Goal: Contribute content: Contribute content

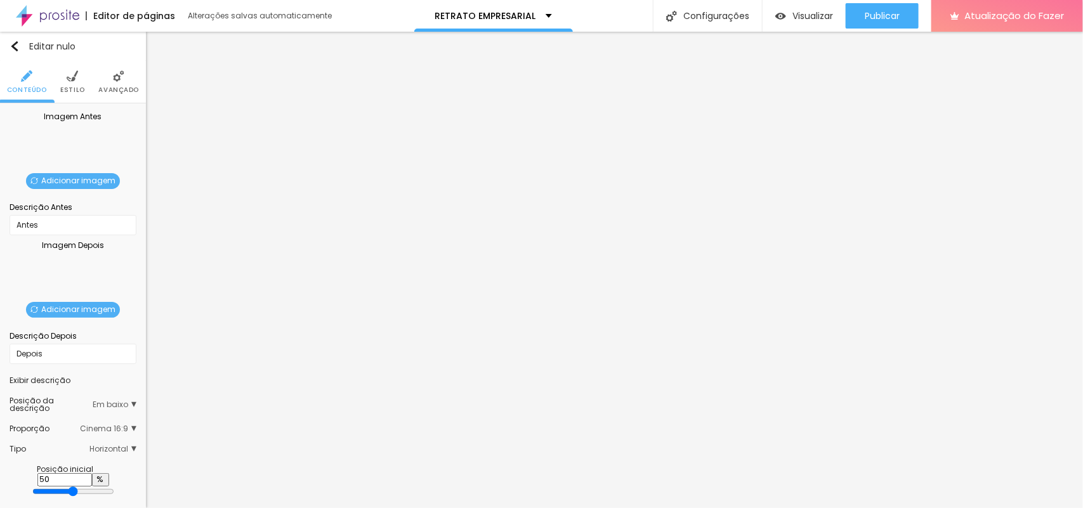
click at [64, 179] on font "Adicionar imagem" at bounding box center [78, 180] width 74 height 11
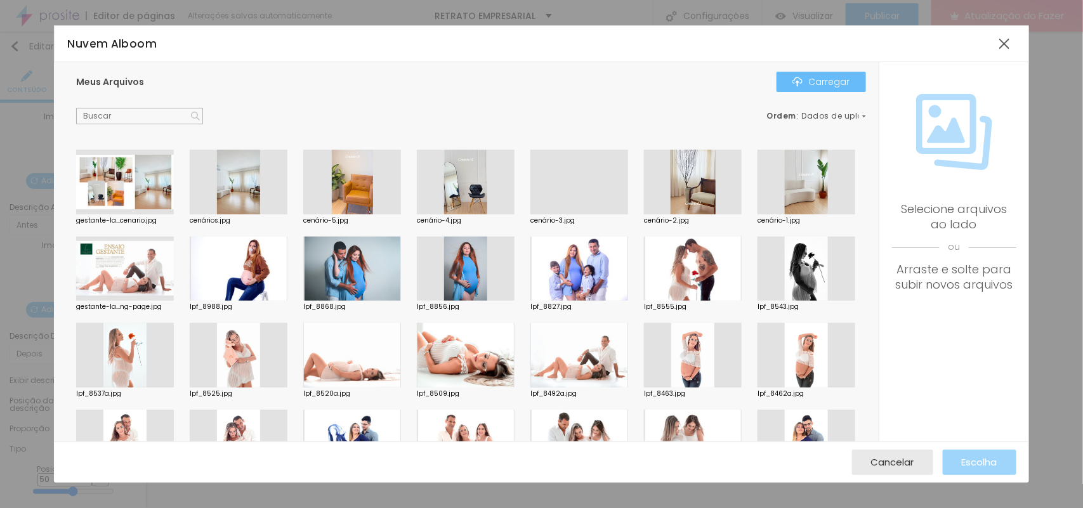
click at [810, 86] on font "Carregar" at bounding box center [829, 82] width 41 height 13
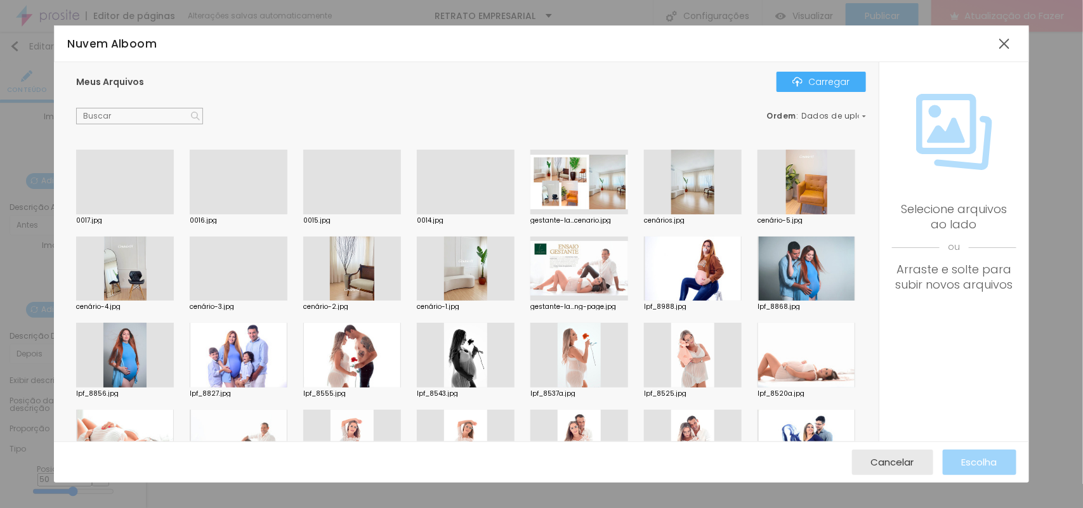
click at [265, 508] on div at bounding box center [541, 516] width 1083 height 0
click at [234, 214] on div at bounding box center [239, 214] width 98 height 0
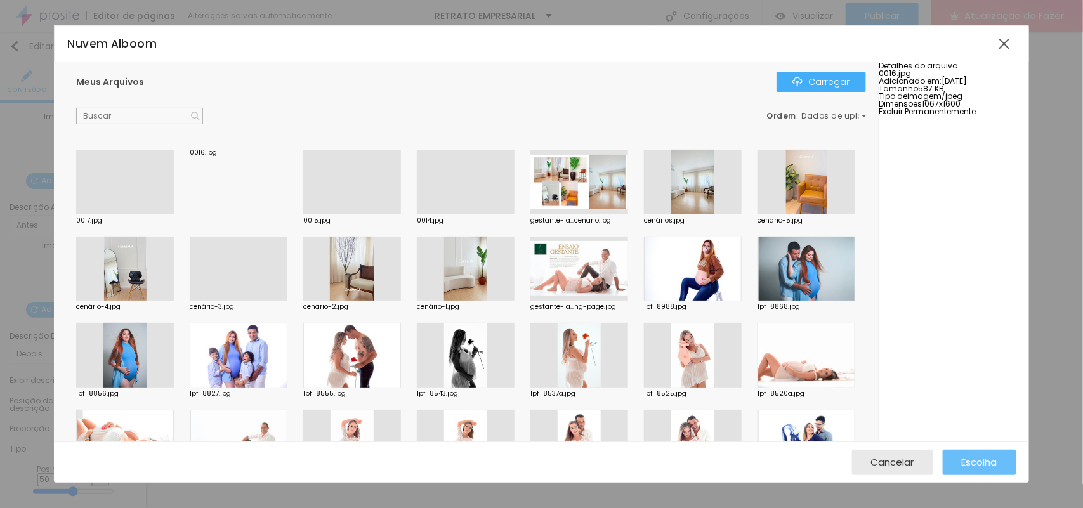
click at [962, 461] on font "Escolha" at bounding box center [980, 462] width 36 height 13
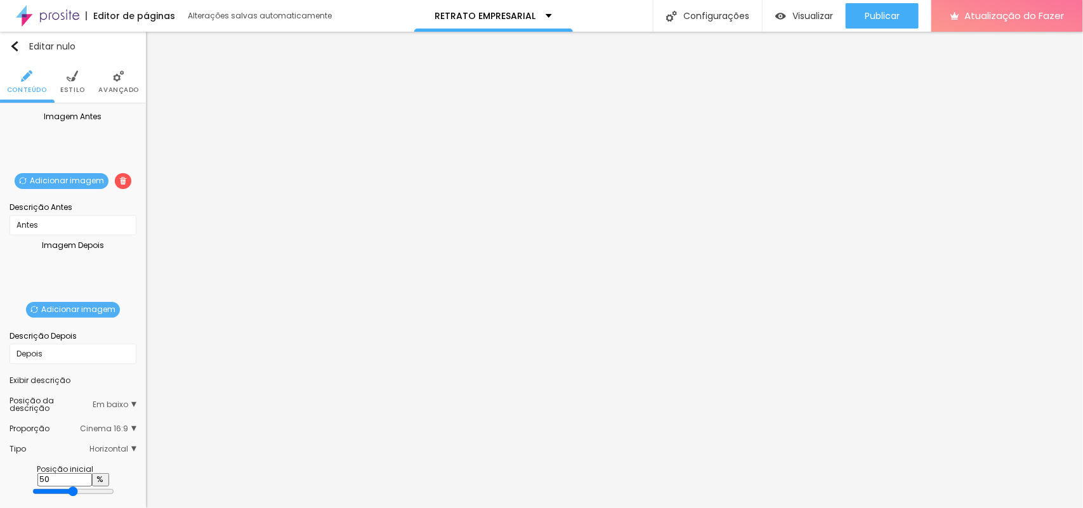
click at [58, 308] on font "Adicionar imagem" at bounding box center [78, 309] width 74 height 11
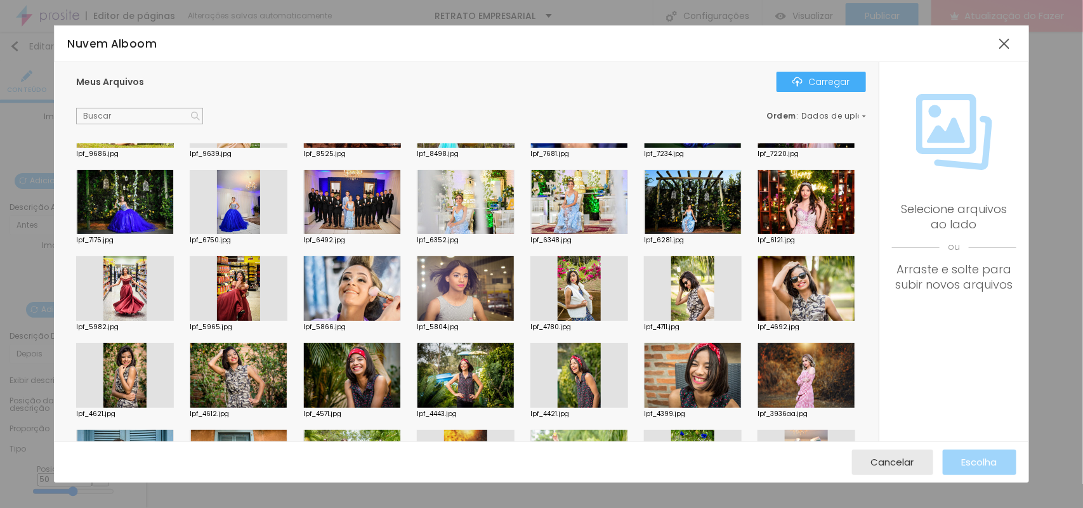
scroll to position [3093, 0]
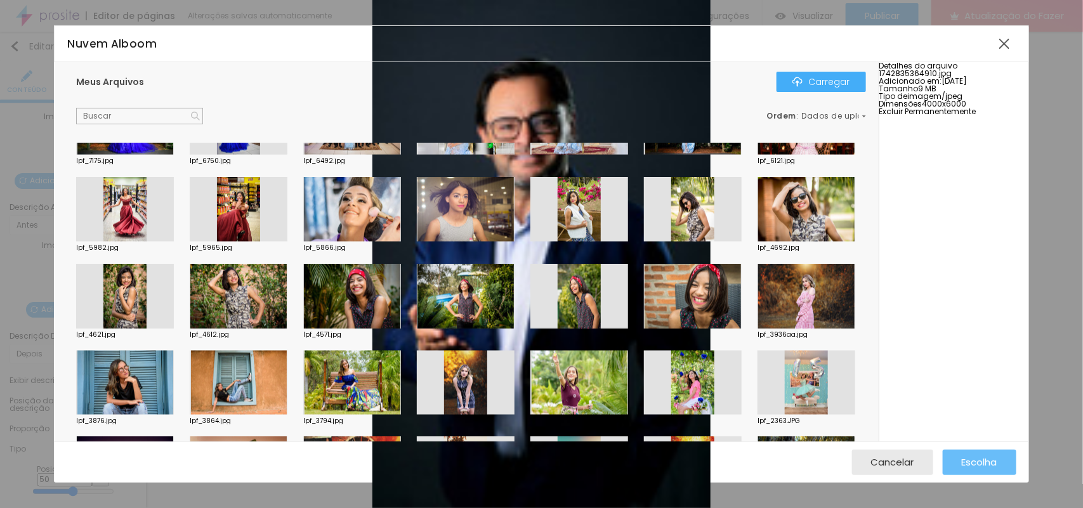
click at [985, 461] on font "Escolha" at bounding box center [980, 462] width 36 height 13
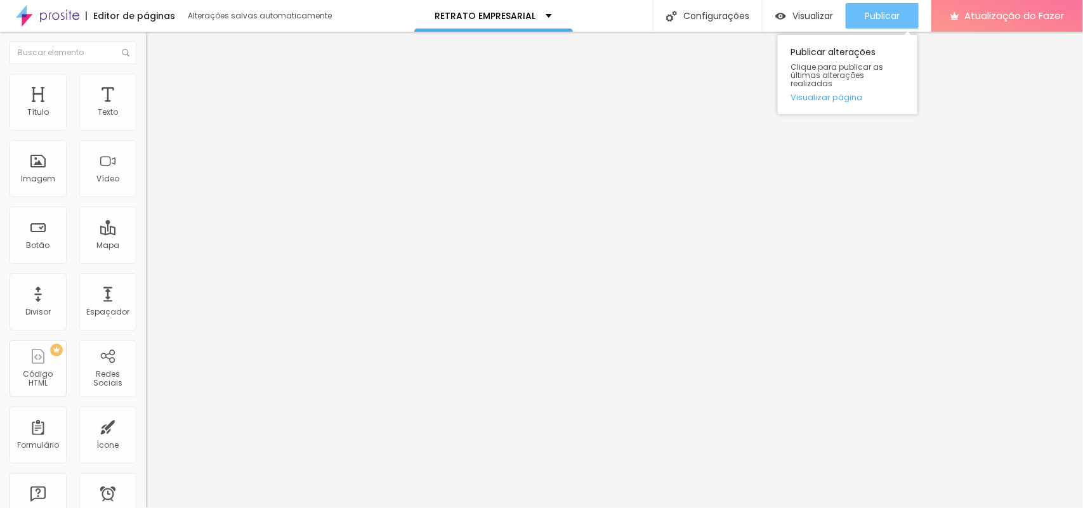
click at [879, 18] on font "Publicar" at bounding box center [882, 16] width 35 height 13
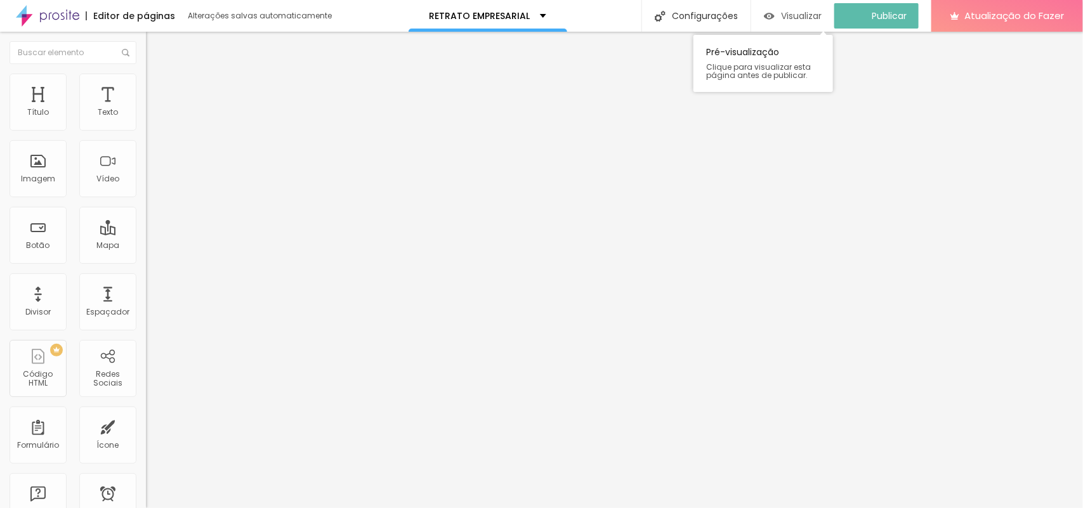
click at [803, 10] on font "Visualizar" at bounding box center [801, 16] width 41 height 13
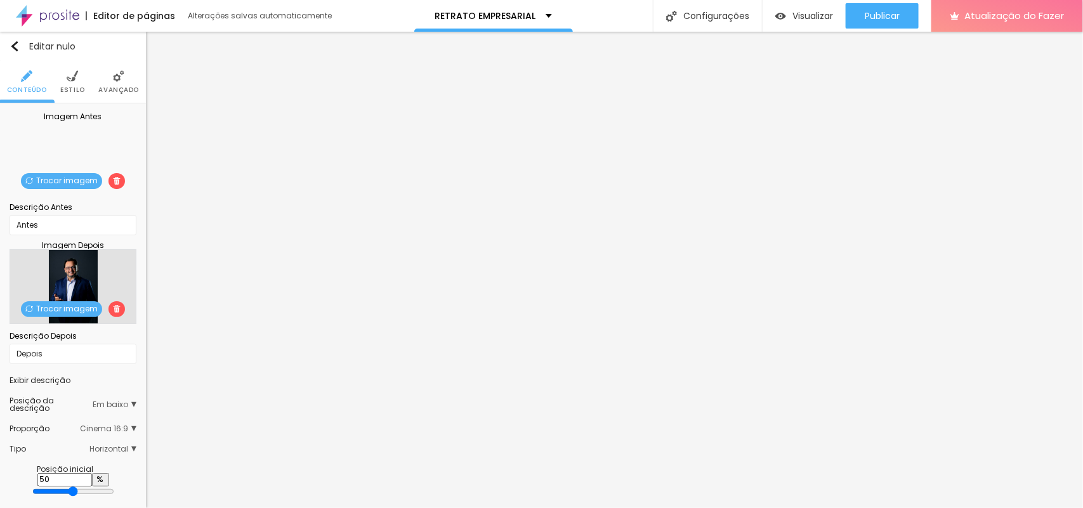
scroll to position [1, 0]
type input "65"
type input "72"
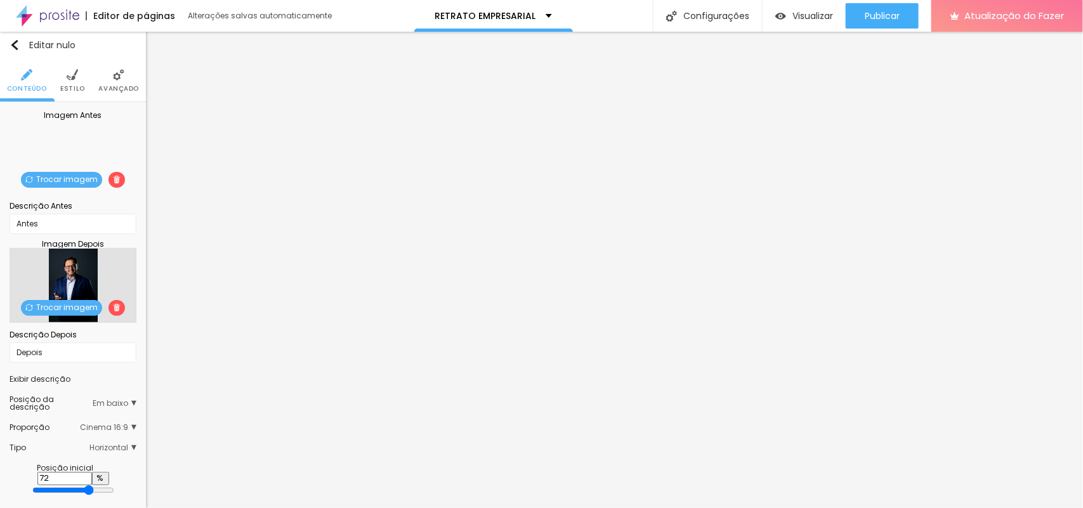
type input "74"
type input "66"
type input "64"
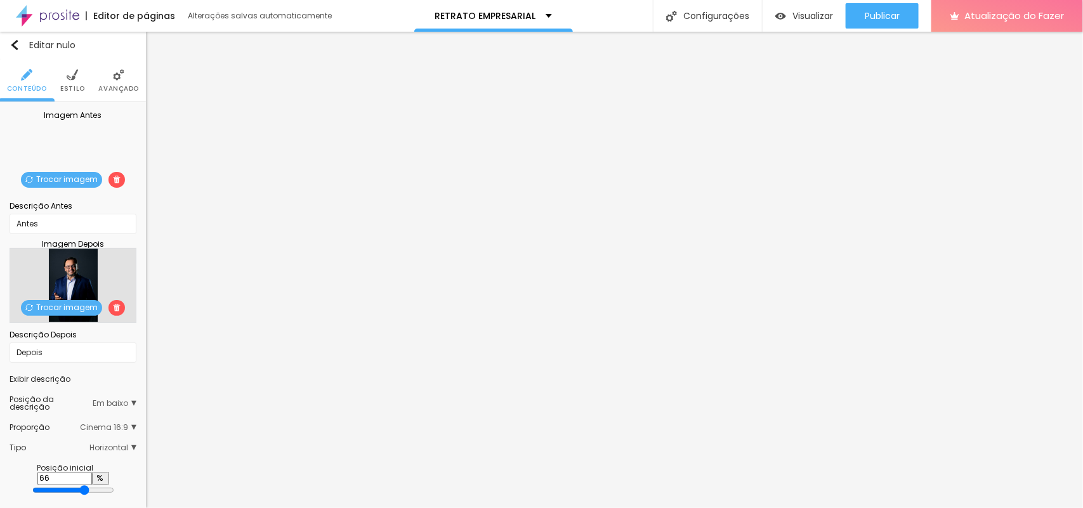
type input "64"
type input "60"
type input "59"
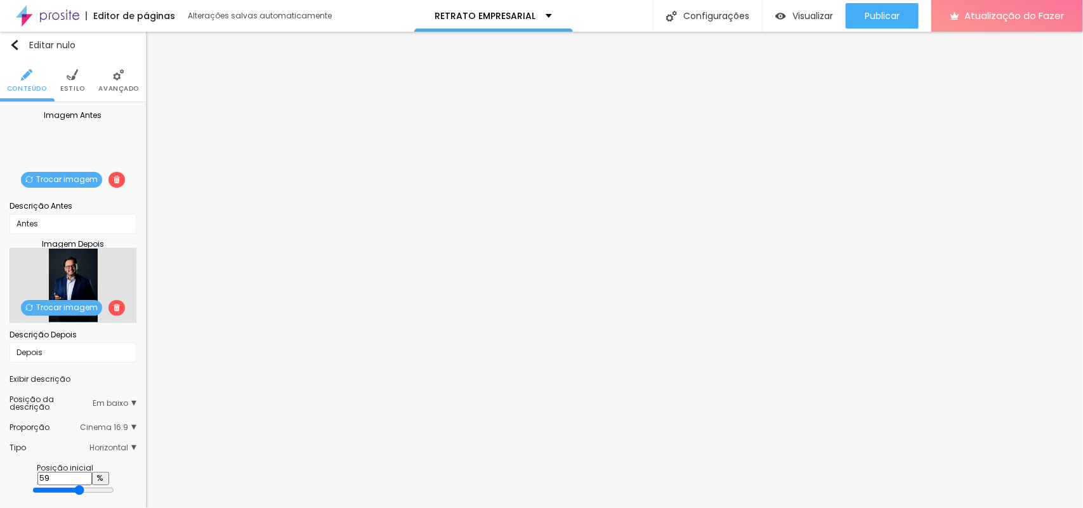
type input "57"
type input "55"
type input "54"
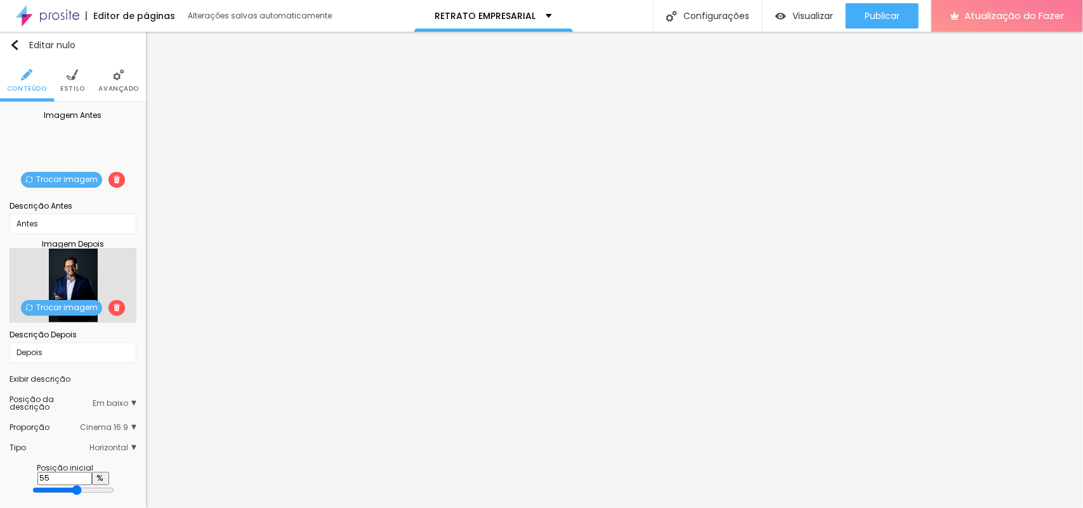
type input "54"
type input "53"
type input "50"
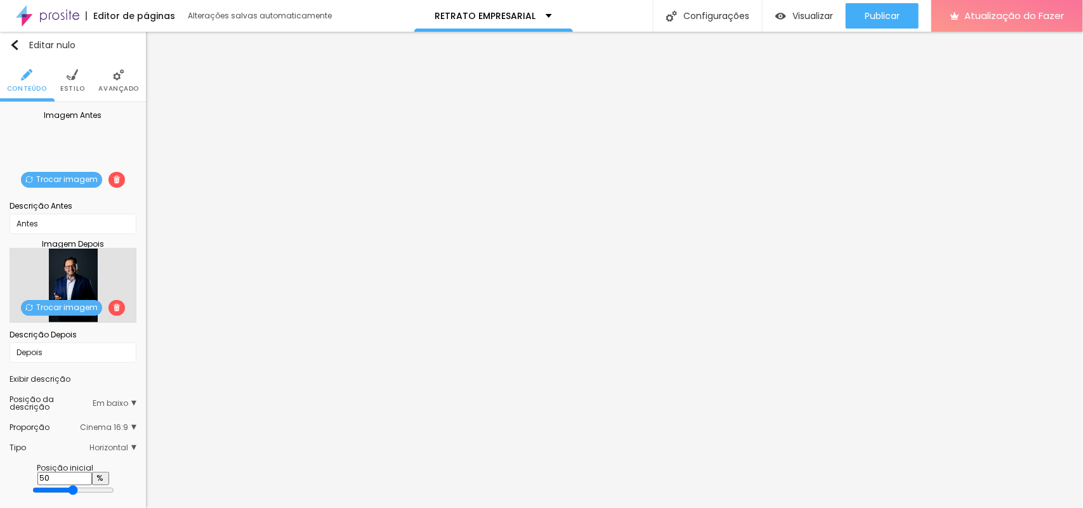
type input "49"
type input "44"
type input "35"
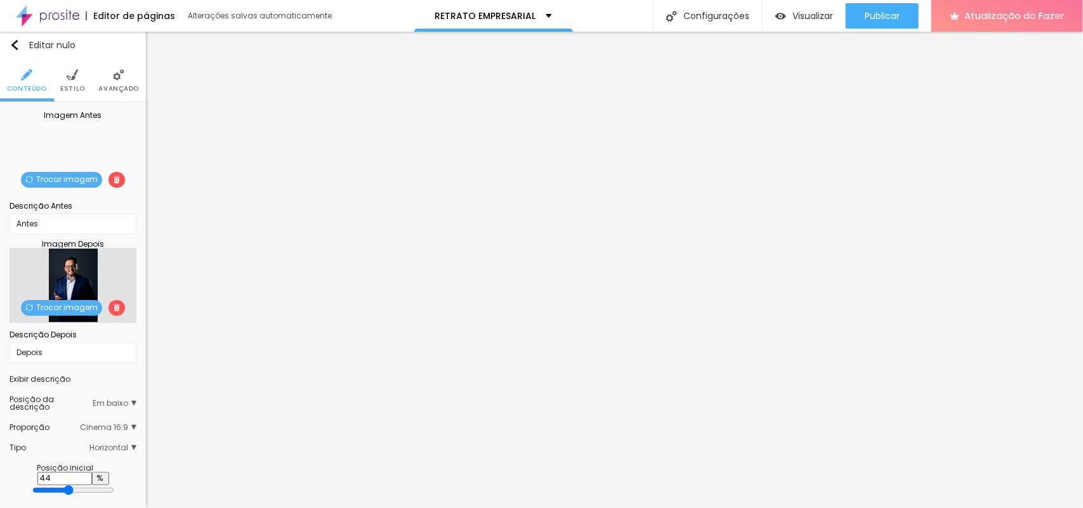
type input "35"
type input "33"
type input "31"
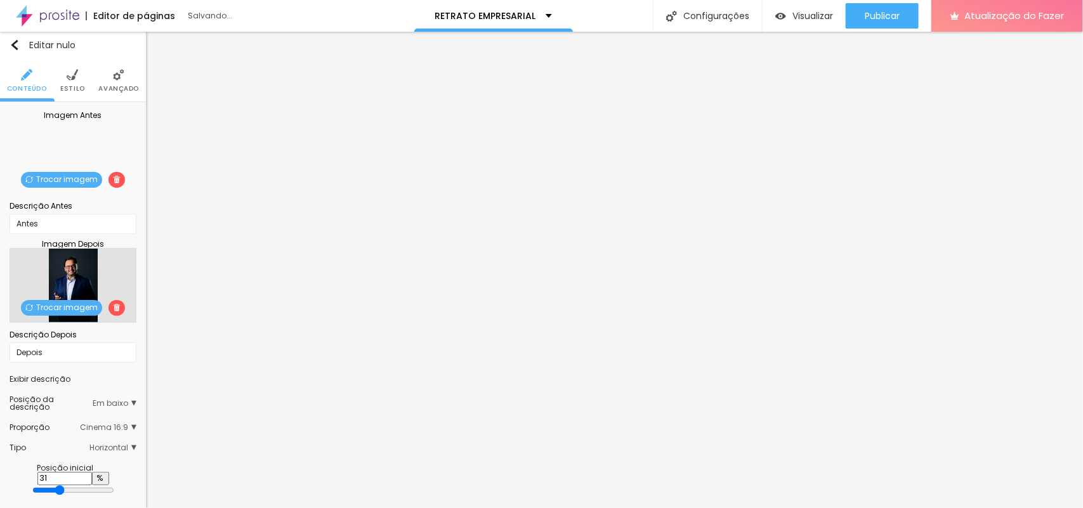
type input "30"
type input "29"
type input "30"
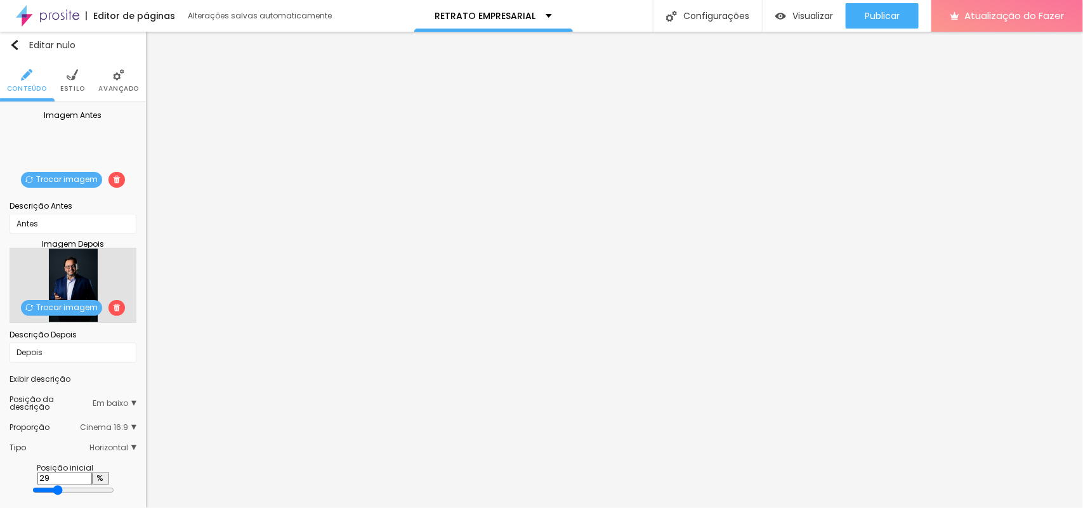
type input "30"
type input "31"
type input "32"
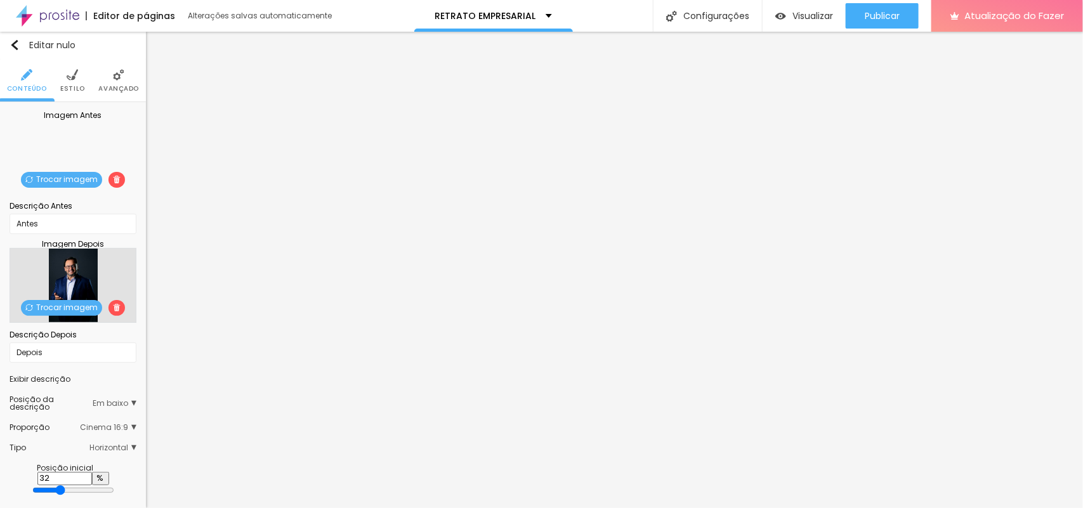
type input "33"
type input "35"
type input "36"
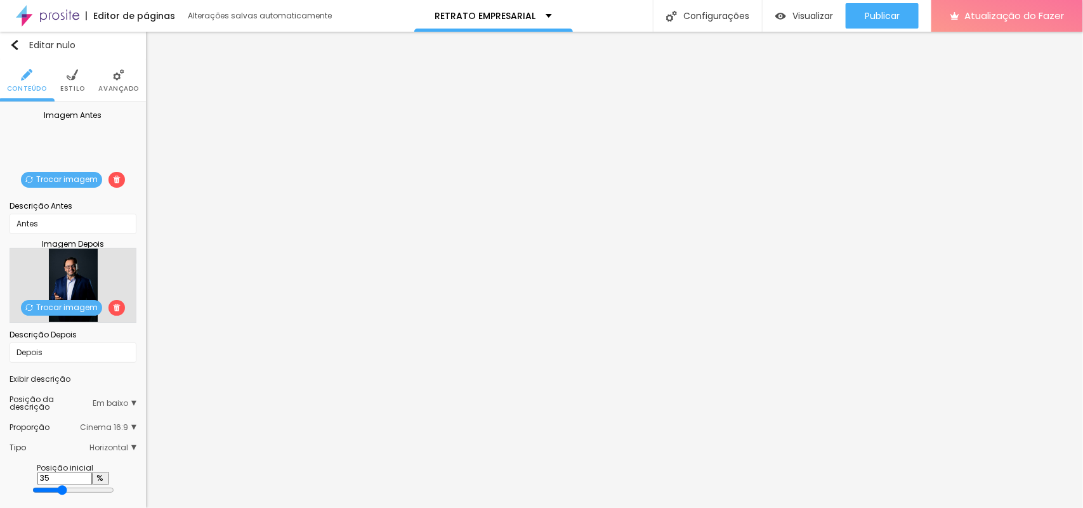
type input "36"
type input "38"
type input "41"
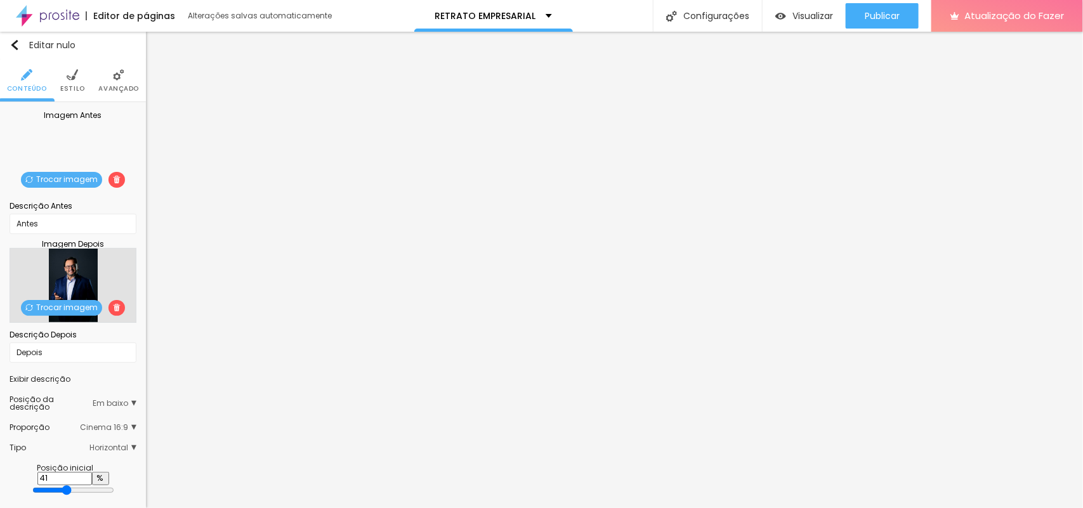
type input "42"
type input "47"
type input "48"
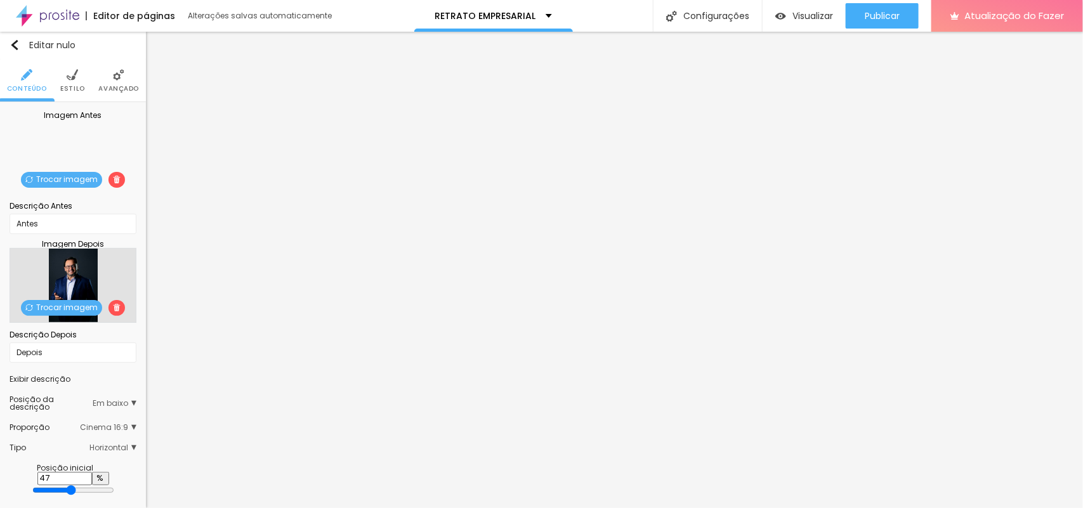
type input "48"
type input "49"
type input "50"
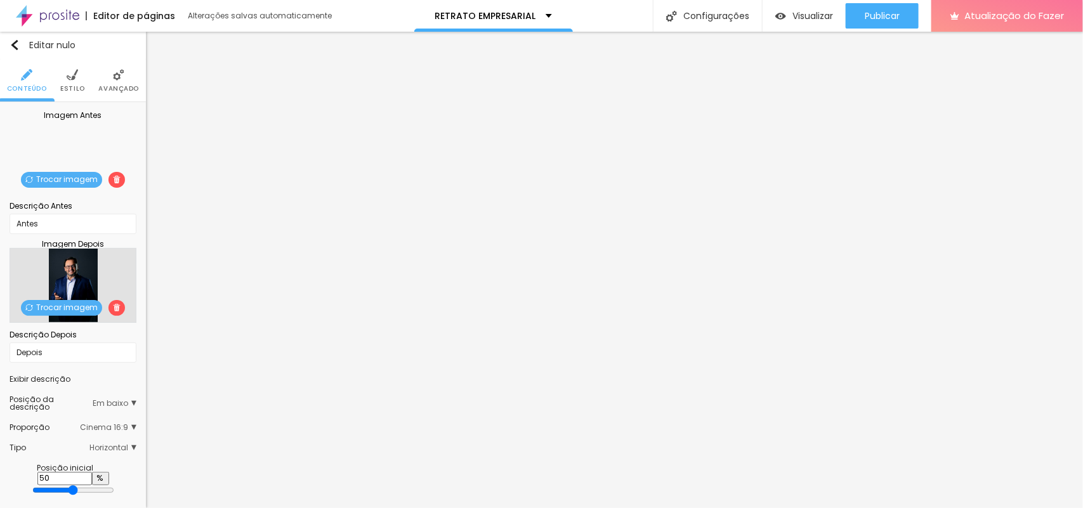
click at [67, 487] on input "range" at bounding box center [73, 490] width 82 height 10
click at [119, 408] on span "Em baixo" at bounding box center [115, 403] width 44 height 15
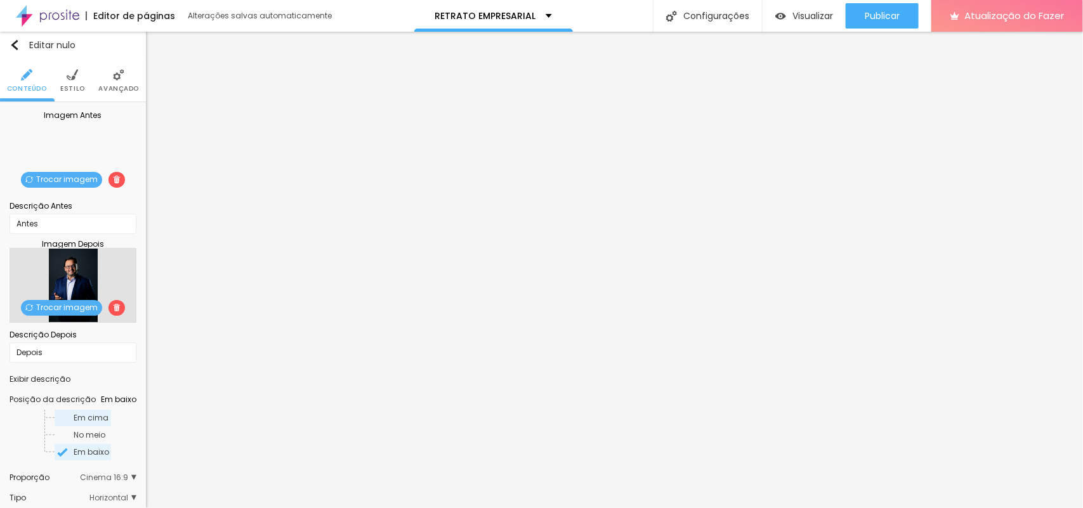
click at [96, 422] on span "Em cima" at bounding box center [92, 418] width 36 height 8
click at [79, 458] on font "Em baixo" at bounding box center [92, 452] width 36 height 11
click at [124, 404] on span "Em baixo" at bounding box center [119, 400] width 36 height 8
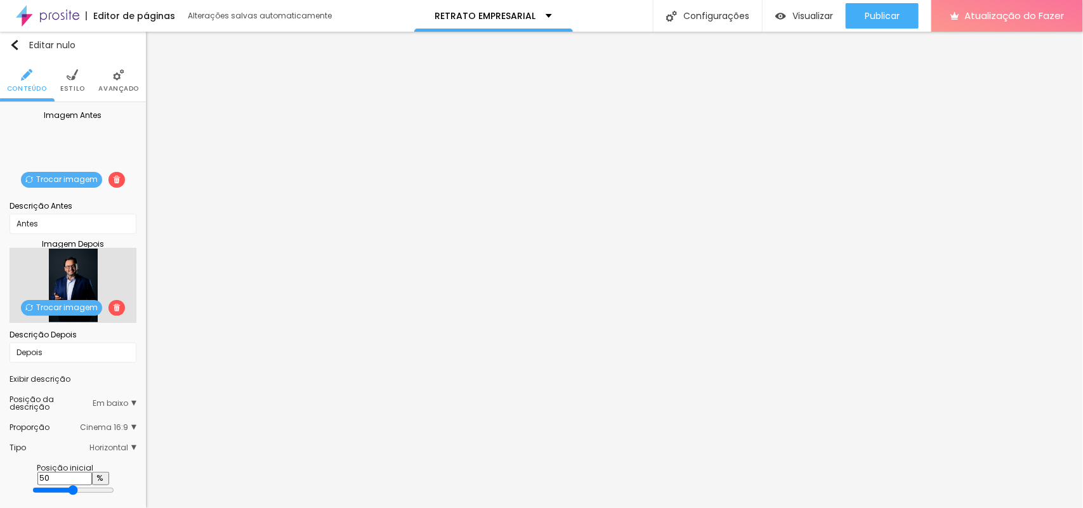
click at [122, 430] on span "Cinema 16:9" at bounding box center [108, 428] width 56 height 8
click at [93, 467] on span "Padrão" at bounding box center [85, 463] width 37 height 8
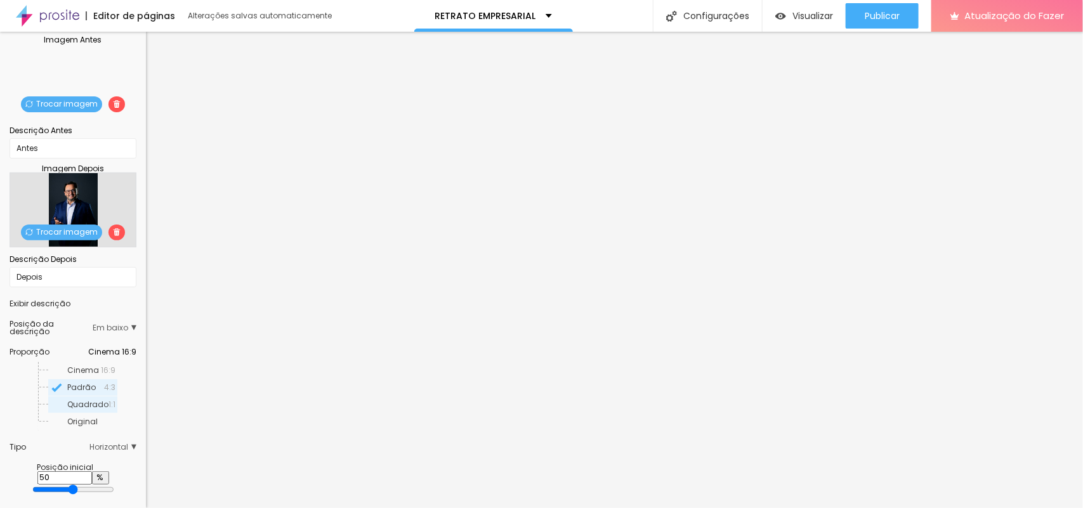
click at [79, 410] on font "Quadrado" at bounding box center [87, 404] width 41 height 11
click at [79, 426] on span "Original" at bounding box center [91, 422] width 48 height 8
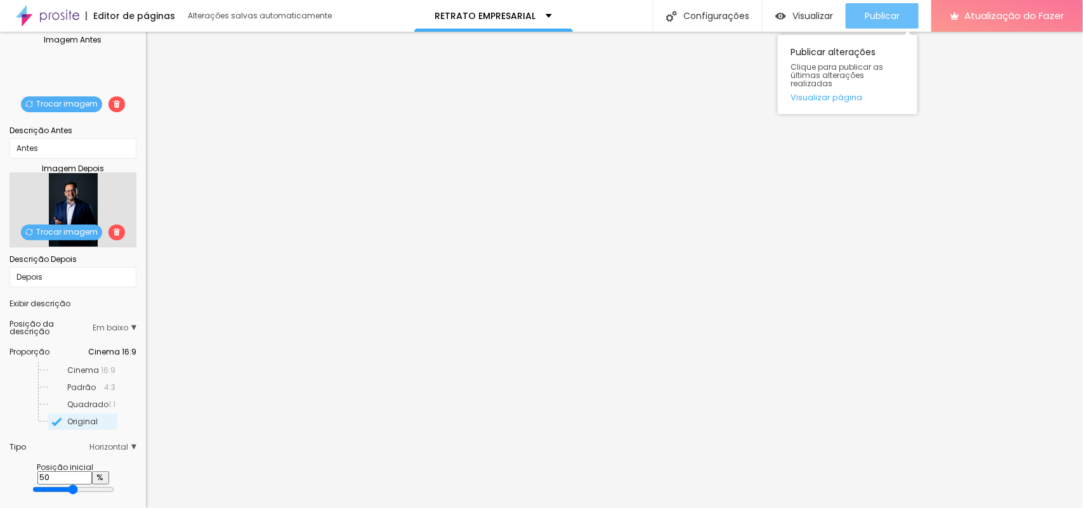
click at [880, 13] on font "Publicar" at bounding box center [882, 16] width 35 height 13
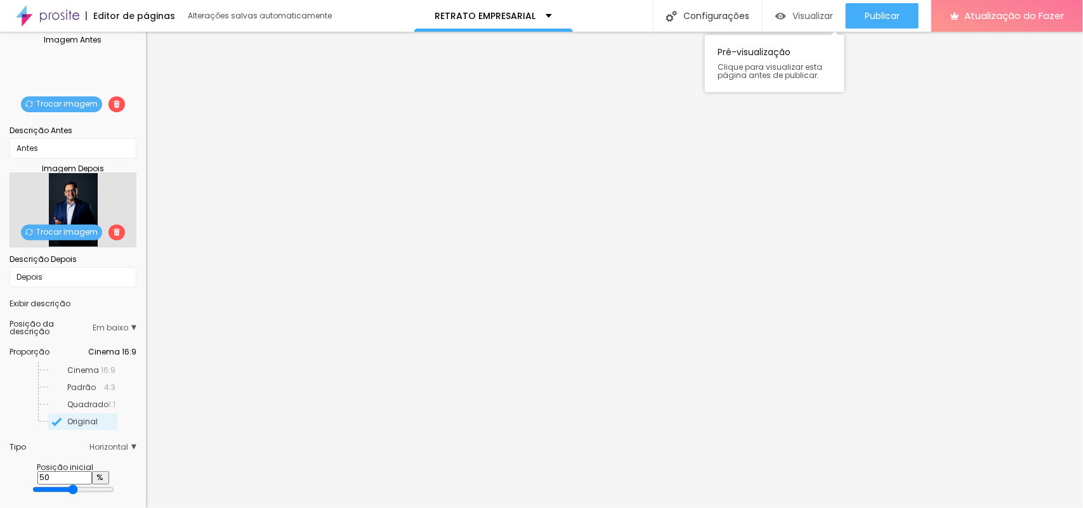
click at [803, 16] on font "Visualizar" at bounding box center [813, 16] width 41 height 13
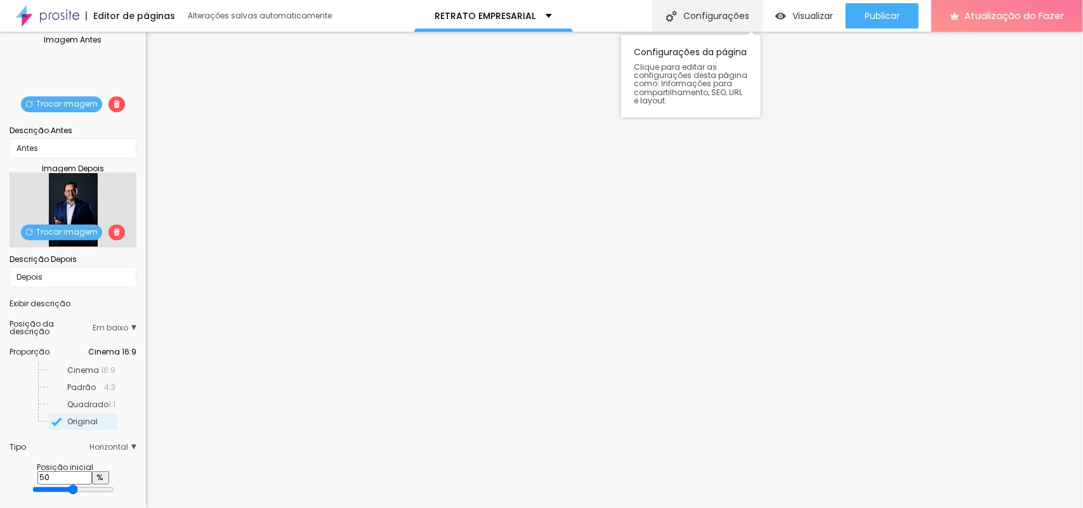
click at [744, 16] on font "Configurações" at bounding box center [716, 16] width 66 height 13
